Goal: Communication & Community: Answer question/provide support

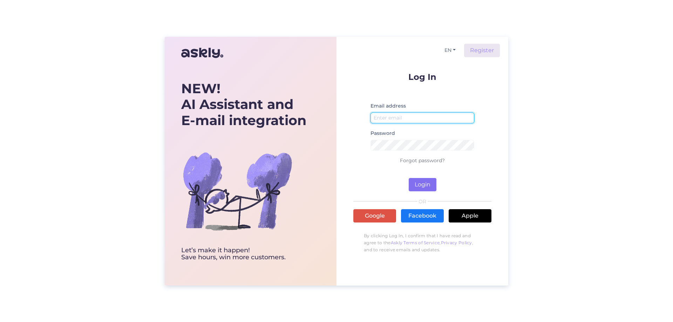
type input "[EMAIL_ADDRESS][DOMAIN_NAME]"
click at [422, 186] on button "Login" at bounding box center [422, 184] width 28 height 13
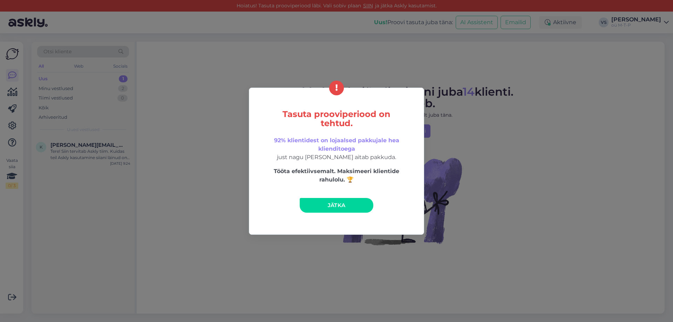
click at [359, 203] on link "Jätka" at bounding box center [337, 205] width 74 height 15
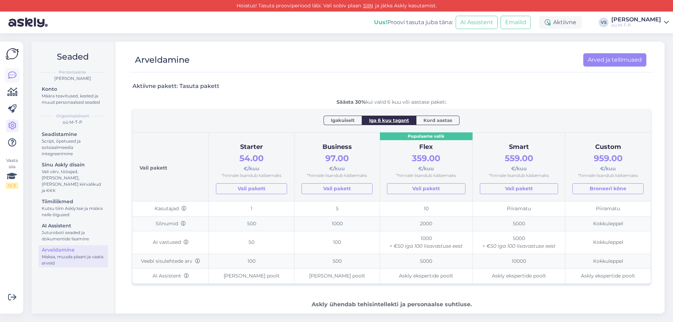
click at [13, 73] on icon at bounding box center [12, 75] width 8 height 8
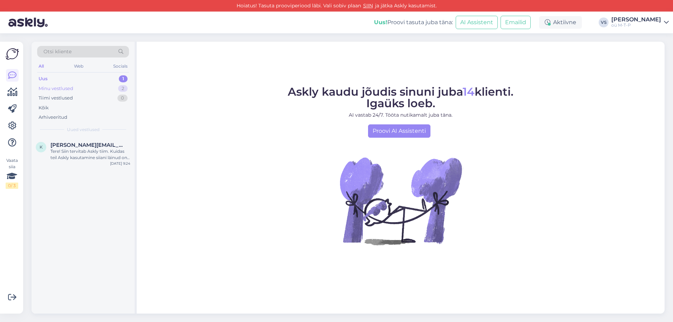
click at [58, 86] on div "Minu vestlused" at bounding box center [56, 88] width 35 height 7
click at [70, 154] on div "Tere. Kas hexapro on kas nõudepesumasinakindel?" at bounding box center [90, 154] width 80 height 13
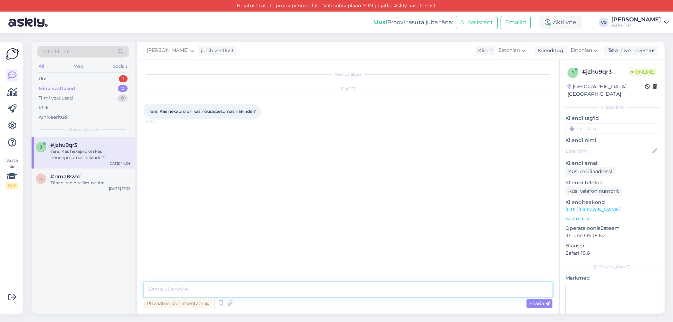
click at [252, 290] on textarea at bounding box center [348, 289] width 408 height 15
click at [178, 276] on icon at bounding box center [179, 276] width 3 height 4
click at [168, 290] on textarea at bounding box center [348, 289] width 408 height 15
click at [159, 289] on textarea "Terre võib [PERSON_NAME] nõudepesu masinas" at bounding box center [348, 289] width 408 height 15
click at [192, 288] on textarea "Tere võib [PERSON_NAME] nõudepesu masinas" at bounding box center [348, 289] width 408 height 15
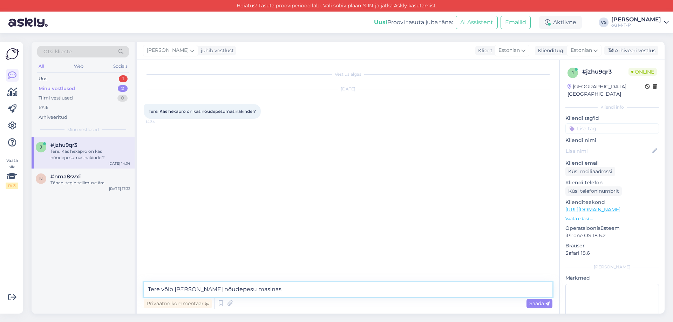
click at [233, 288] on textarea "Tere võib [PERSON_NAME] nõudepesu masinas" at bounding box center [348, 289] width 408 height 15
type textarea "Tere võib [PERSON_NAME] nõudepesumasinas"
click at [538, 304] on span "Saada" at bounding box center [539, 303] width 20 height 6
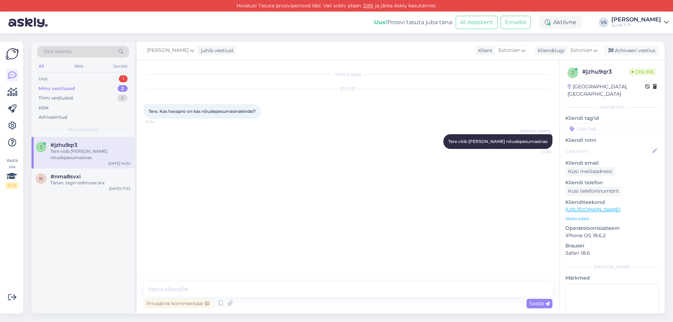
click at [257, 303] on div "Privaatne kommentaar Saada" at bounding box center [348, 303] width 408 height 13
click at [232, 290] on textarea at bounding box center [348, 289] width 408 height 15
type textarea "võib panna ka ahju"
click at [539, 305] on span "Saada" at bounding box center [539, 303] width 20 height 6
click at [583, 215] on p "Vaata edasi ..." at bounding box center [612, 218] width 94 height 6
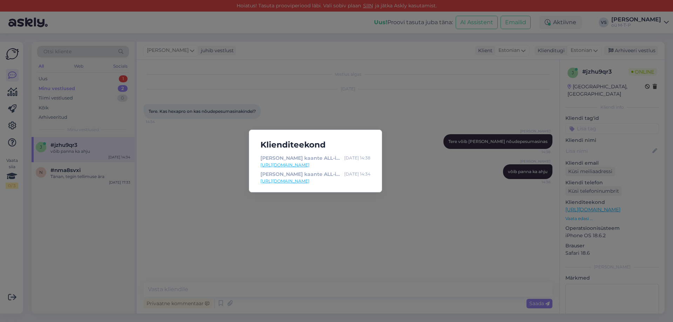
click at [412, 173] on div "Klienditeekond [PERSON_NAME] kaante ALL-in combo Hexapro [DATE] 14:38 [URL][DOM…" at bounding box center [336, 161] width 673 height 322
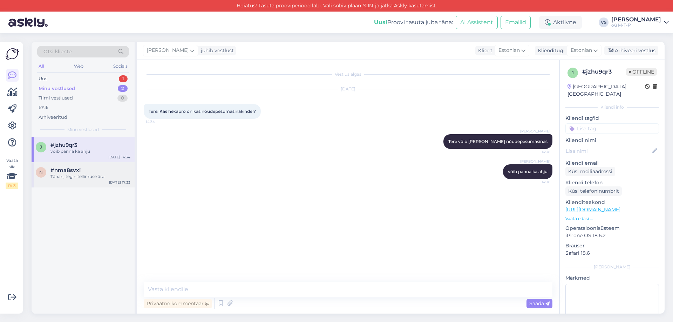
click at [77, 175] on div "Tänan, tegin tellimuse ära" at bounding box center [90, 176] width 80 height 6
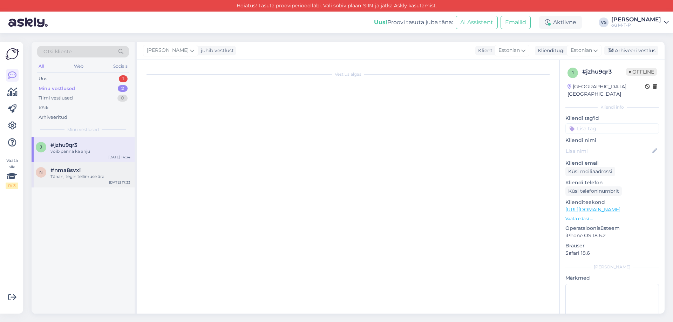
scroll to position [749, 0]
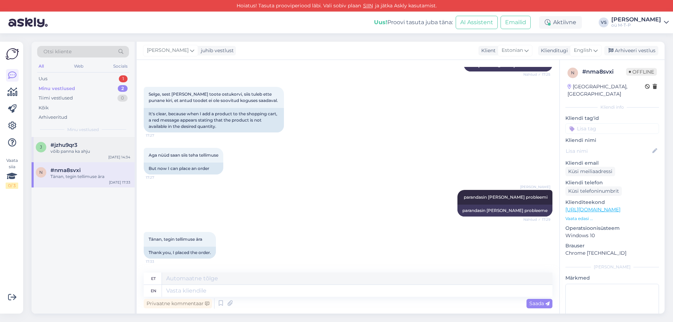
click at [80, 153] on div "võib panna ka ahju" at bounding box center [90, 151] width 80 height 6
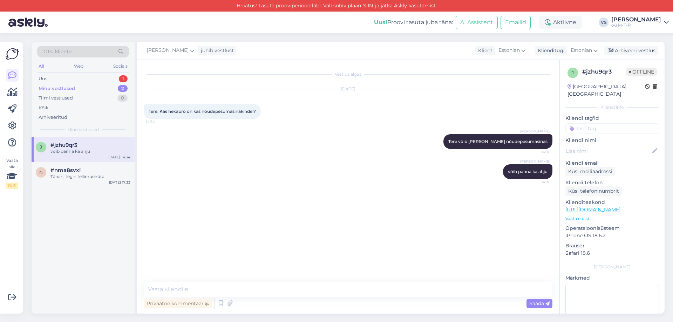
scroll to position [0, 0]
